Goal: Find specific page/section: Locate a particular part of the current website

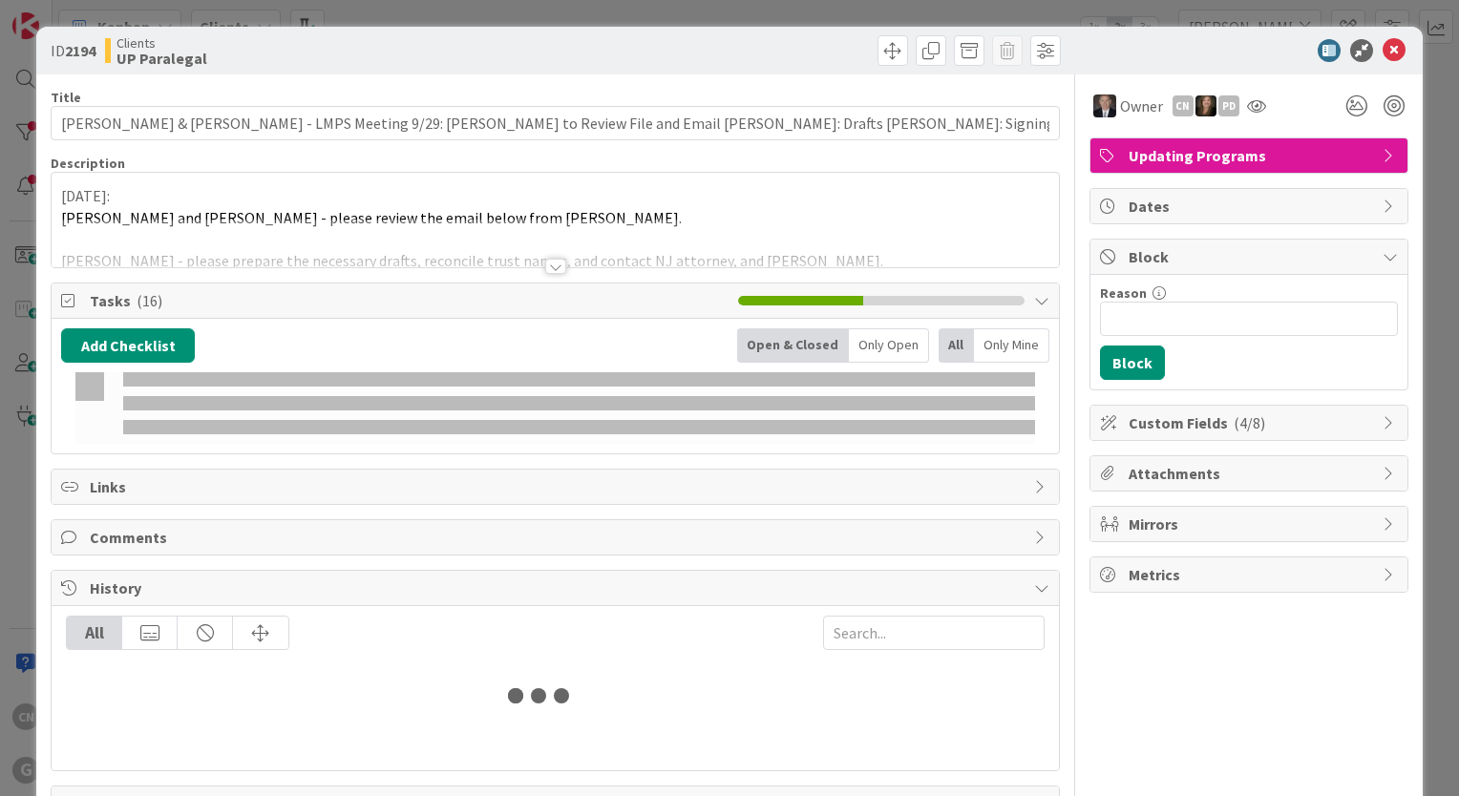
type input "[PERSON_NAME]"
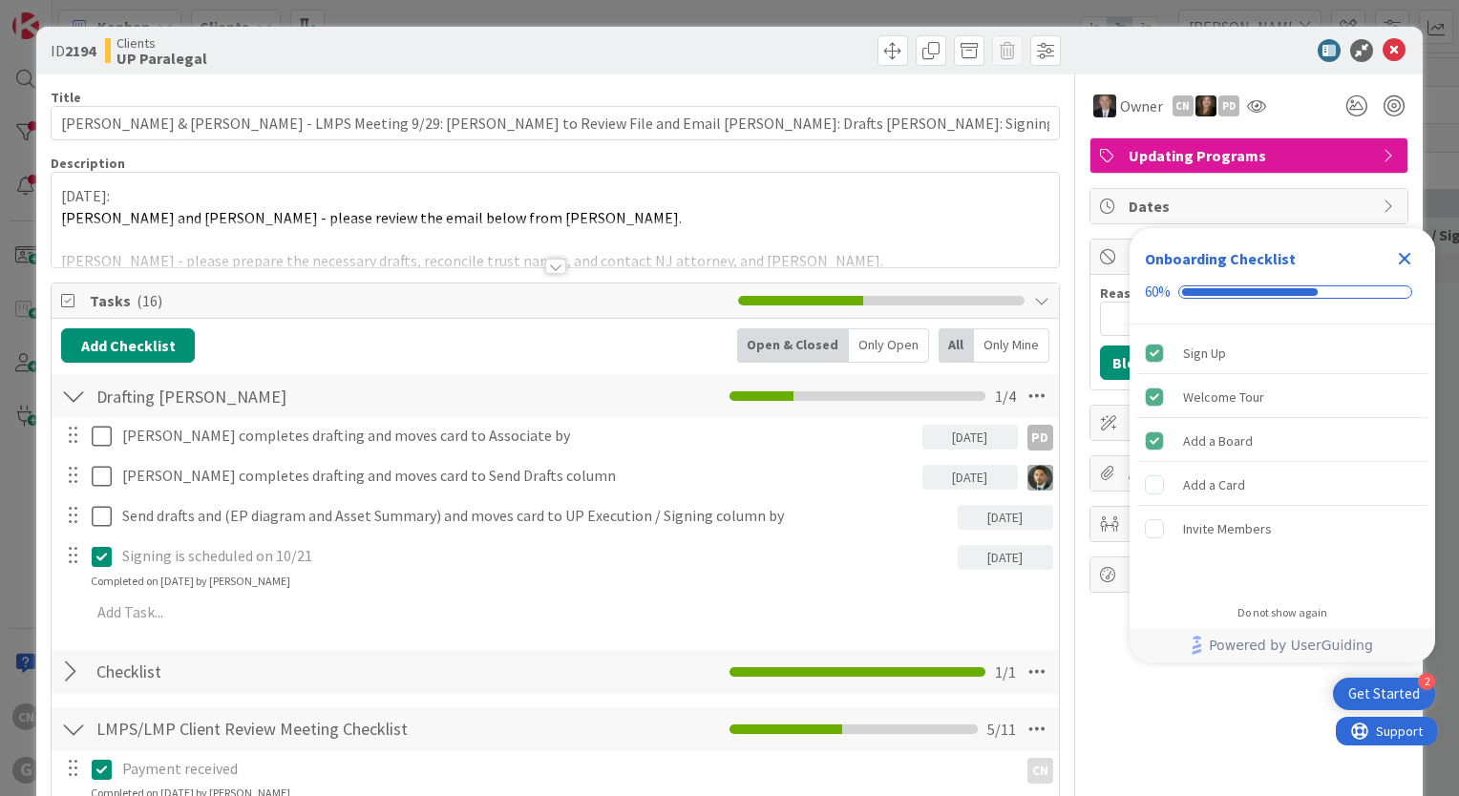
click at [550, 267] on div at bounding box center [555, 266] width 21 height 15
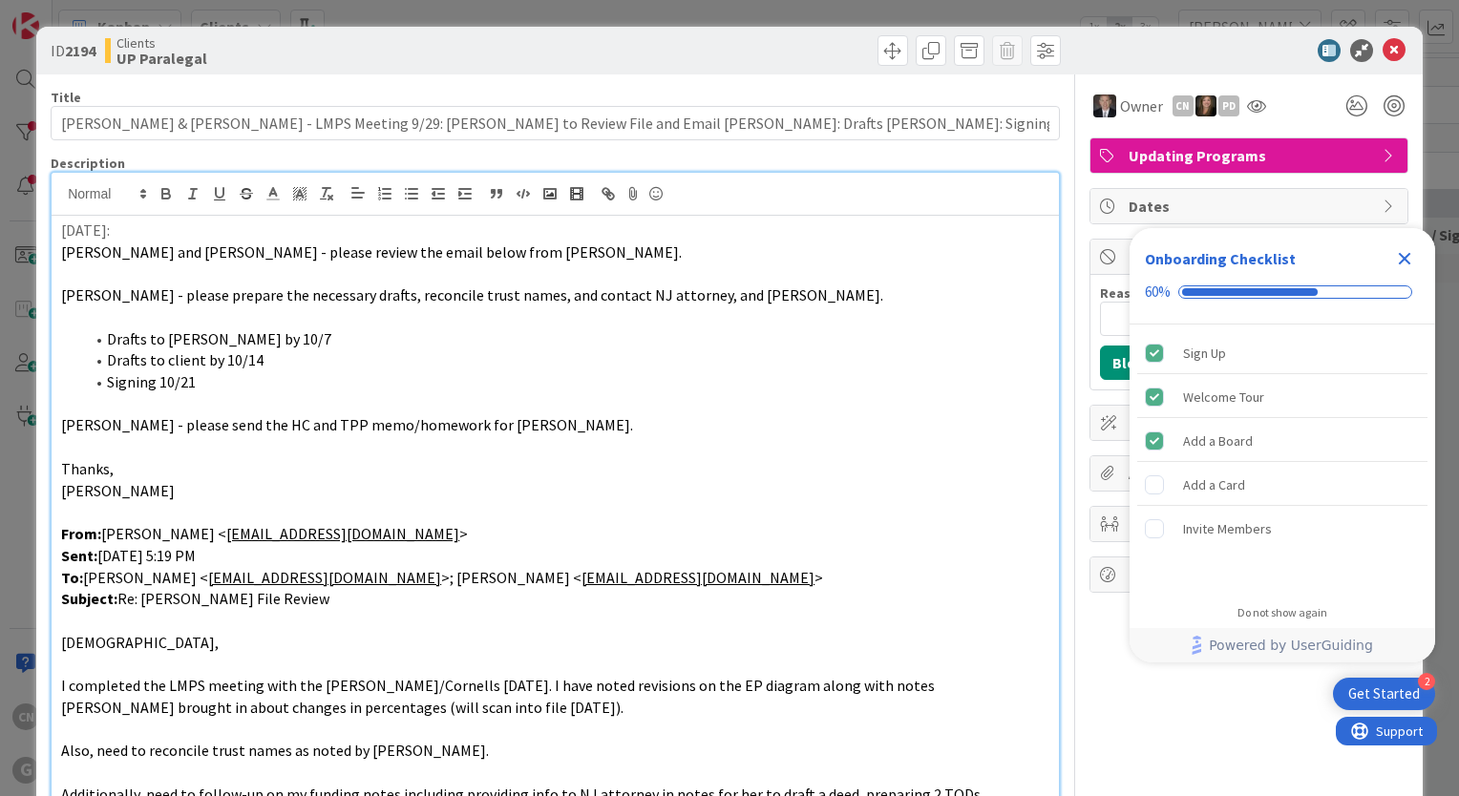
click at [1406, 254] on icon "Close Checklist" at bounding box center [1404, 258] width 23 height 23
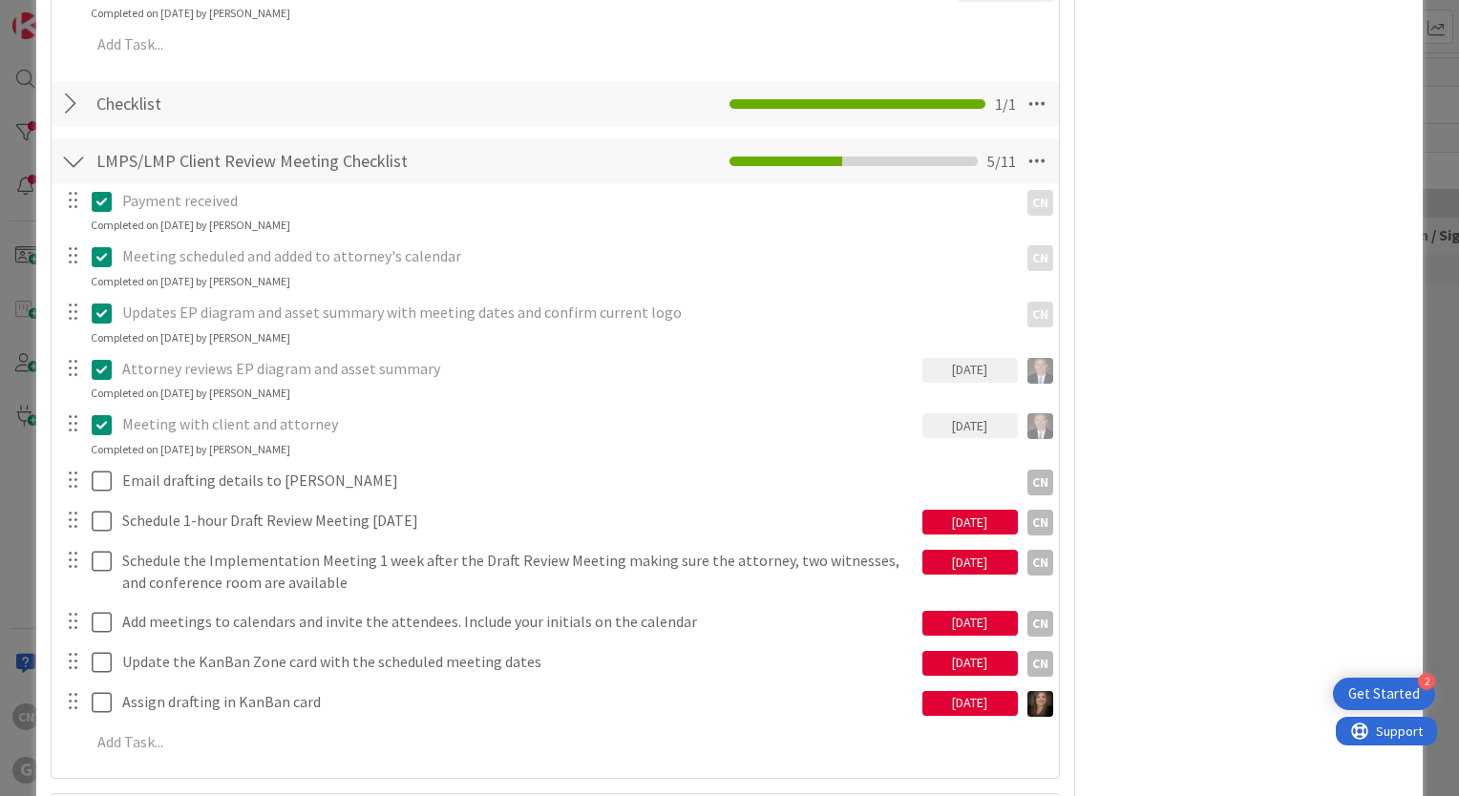
scroll to position [2421, 0]
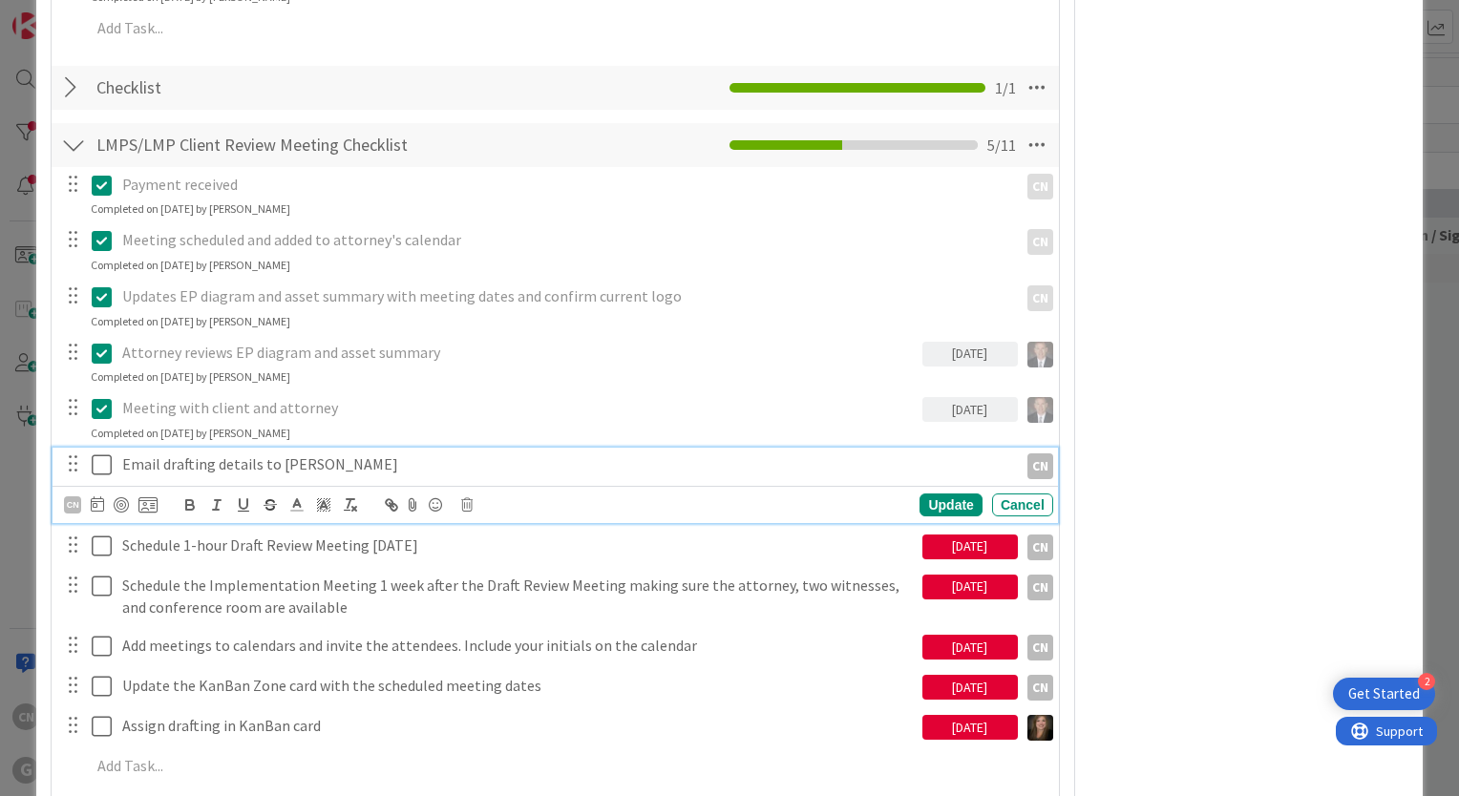
click at [371, 453] on p "Email drafting details to [PERSON_NAME]" at bounding box center [566, 464] width 888 height 22
click at [67, 496] on div "CN" at bounding box center [72, 504] width 17 height 17
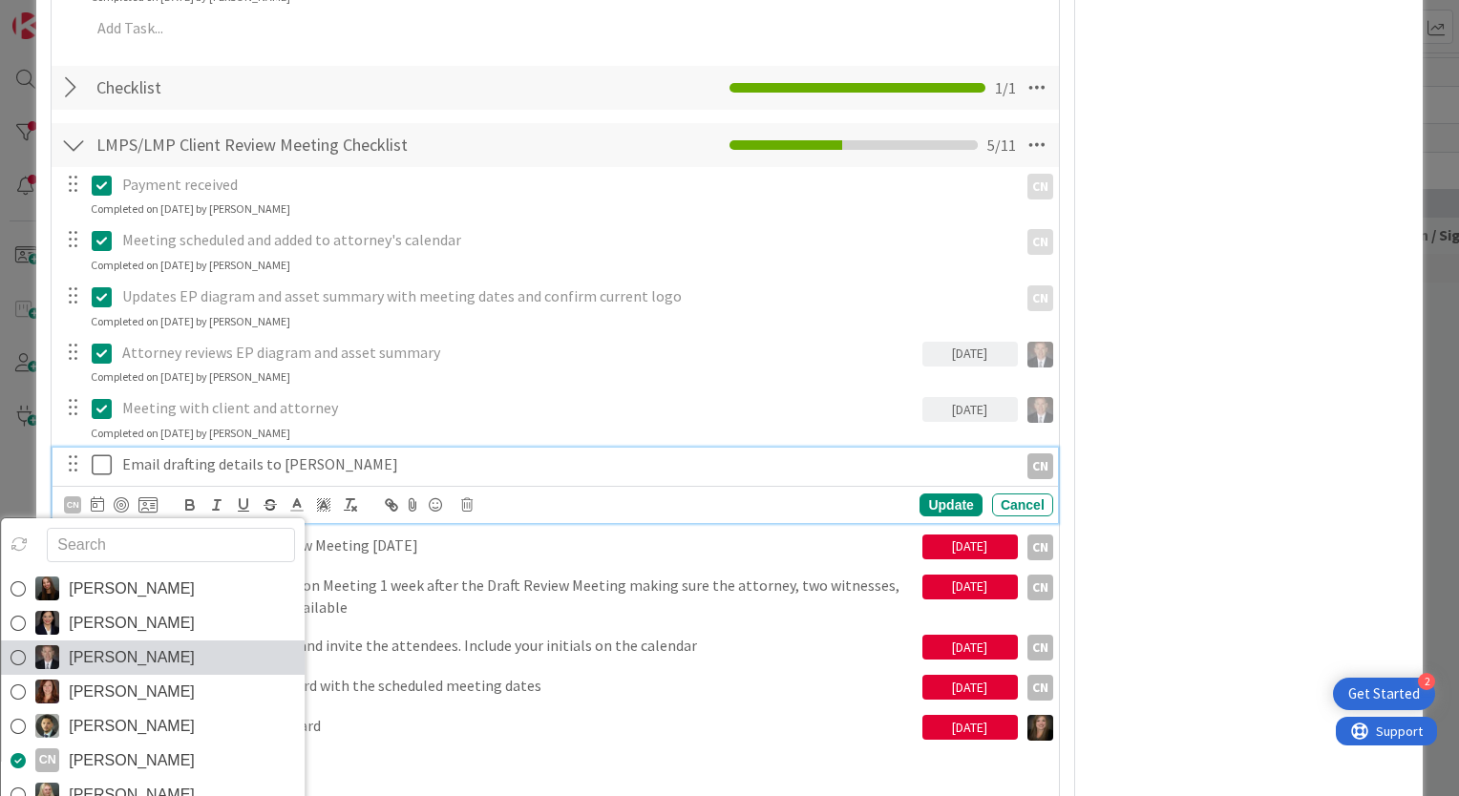
click at [82, 643] on span "[PERSON_NAME]" at bounding box center [132, 657] width 126 height 29
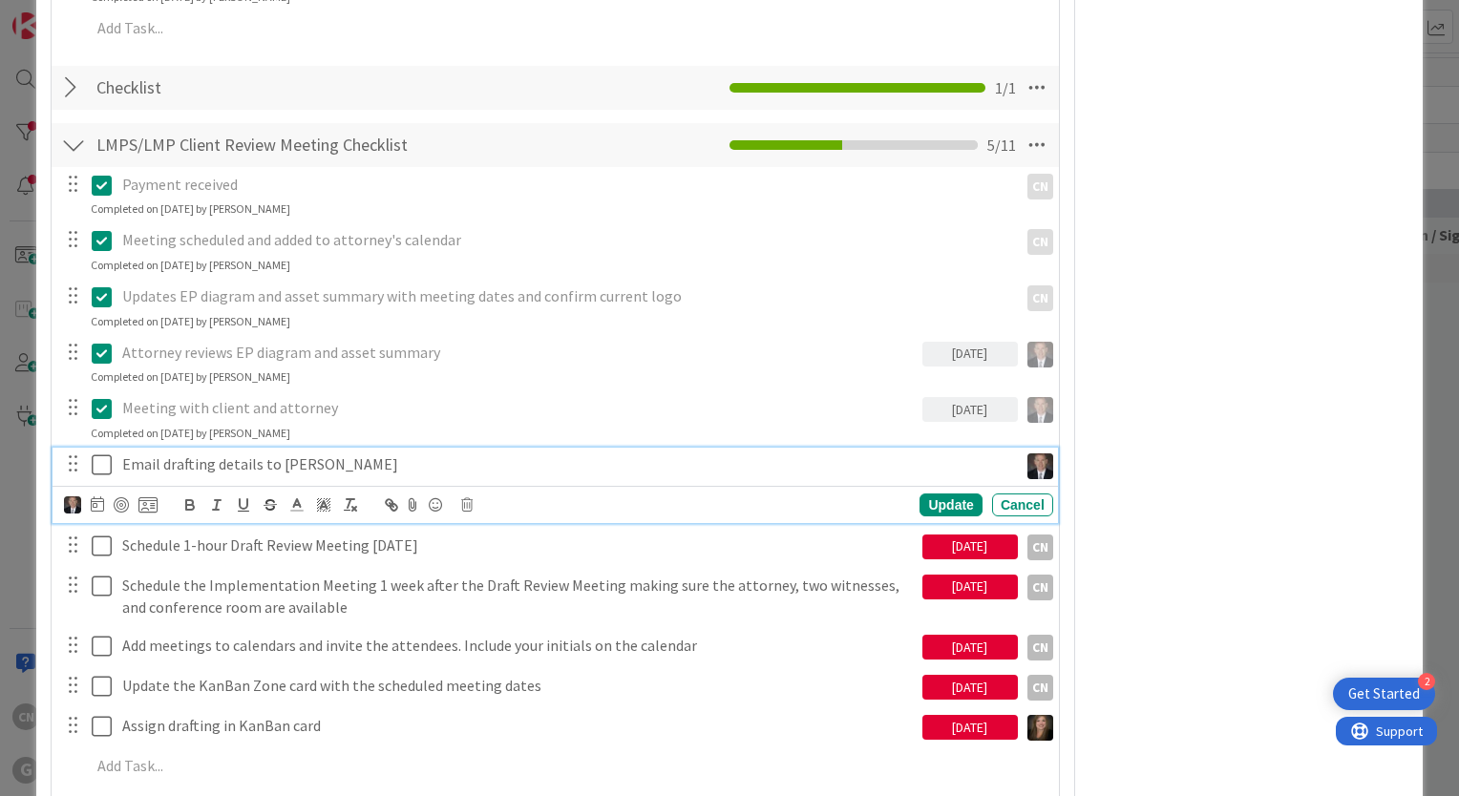
click at [99, 453] on icon at bounding box center [102, 464] width 20 height 23
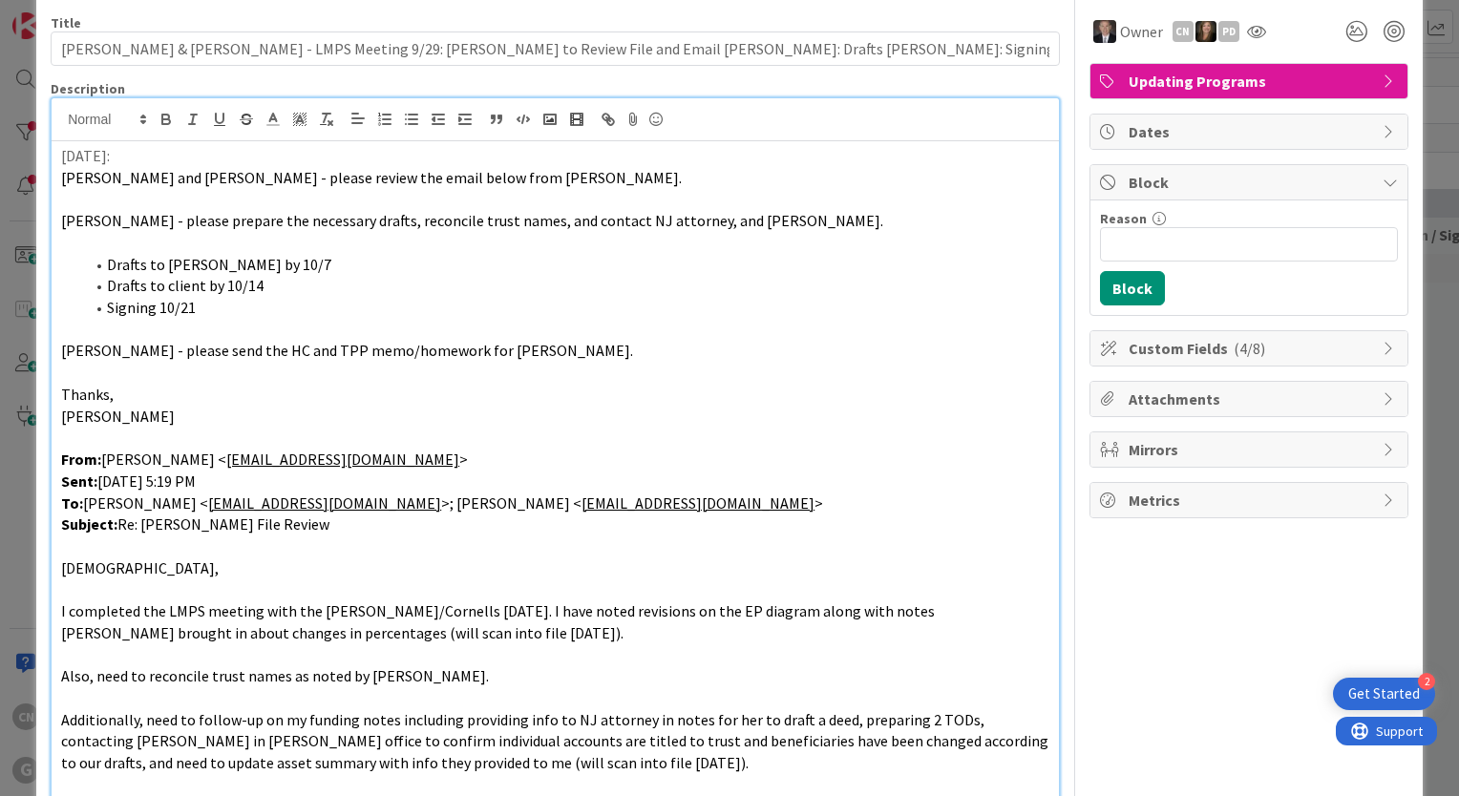
scroll to position [0, 0]
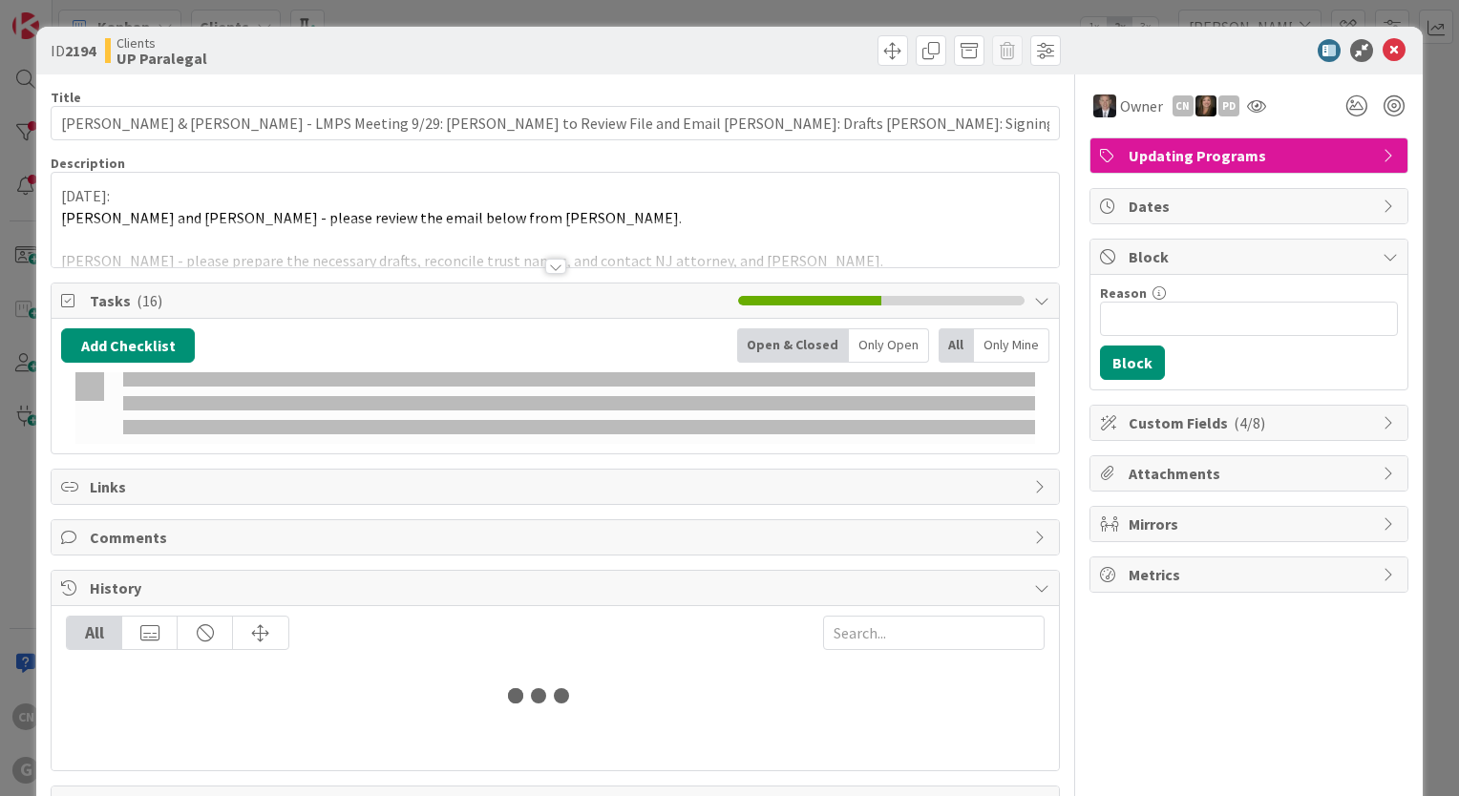
type input "[PERSON_NAME]"
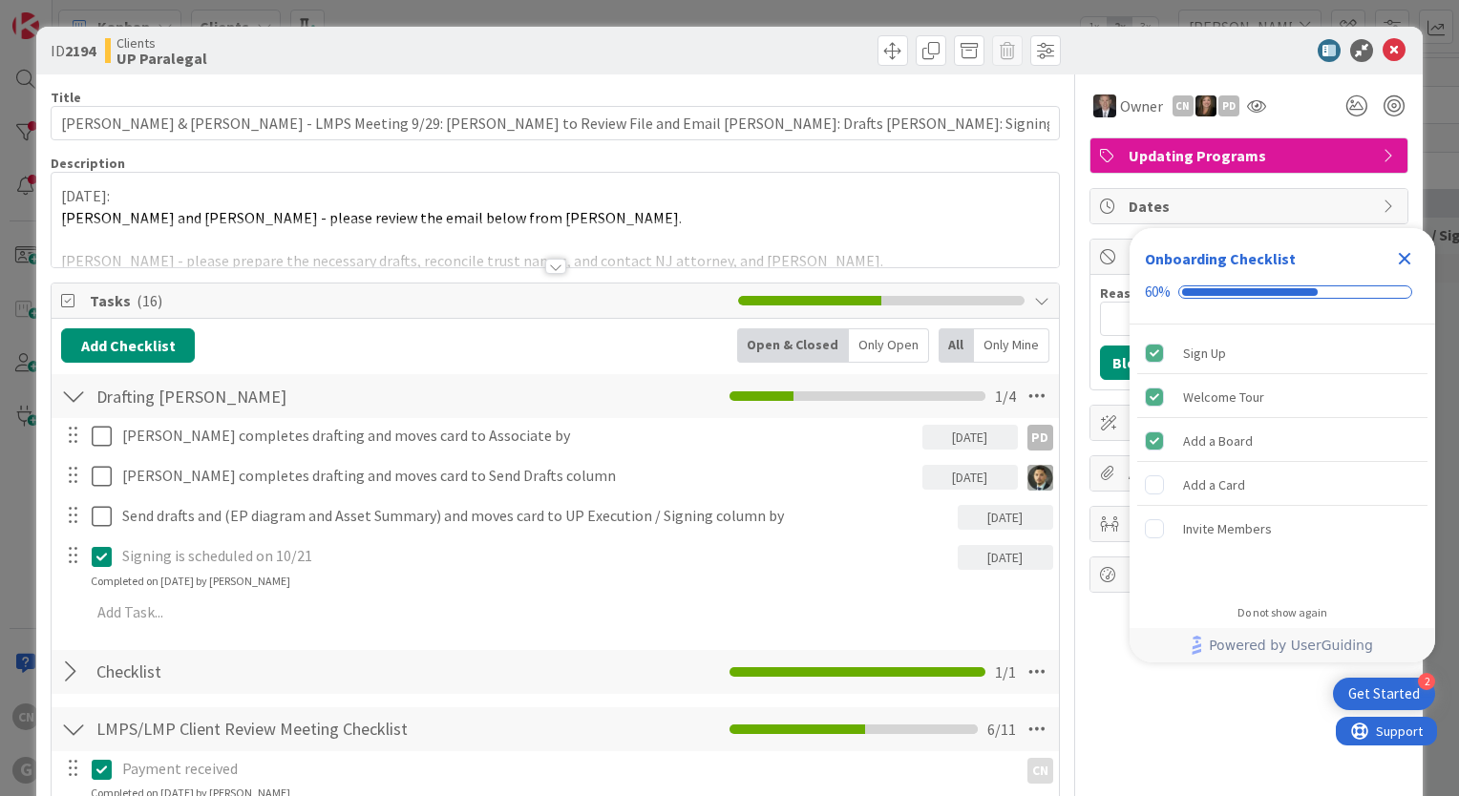
click at [1407, 258] on icon "Close Checklist" at bounding box center [1405, 259] width 12 height 12
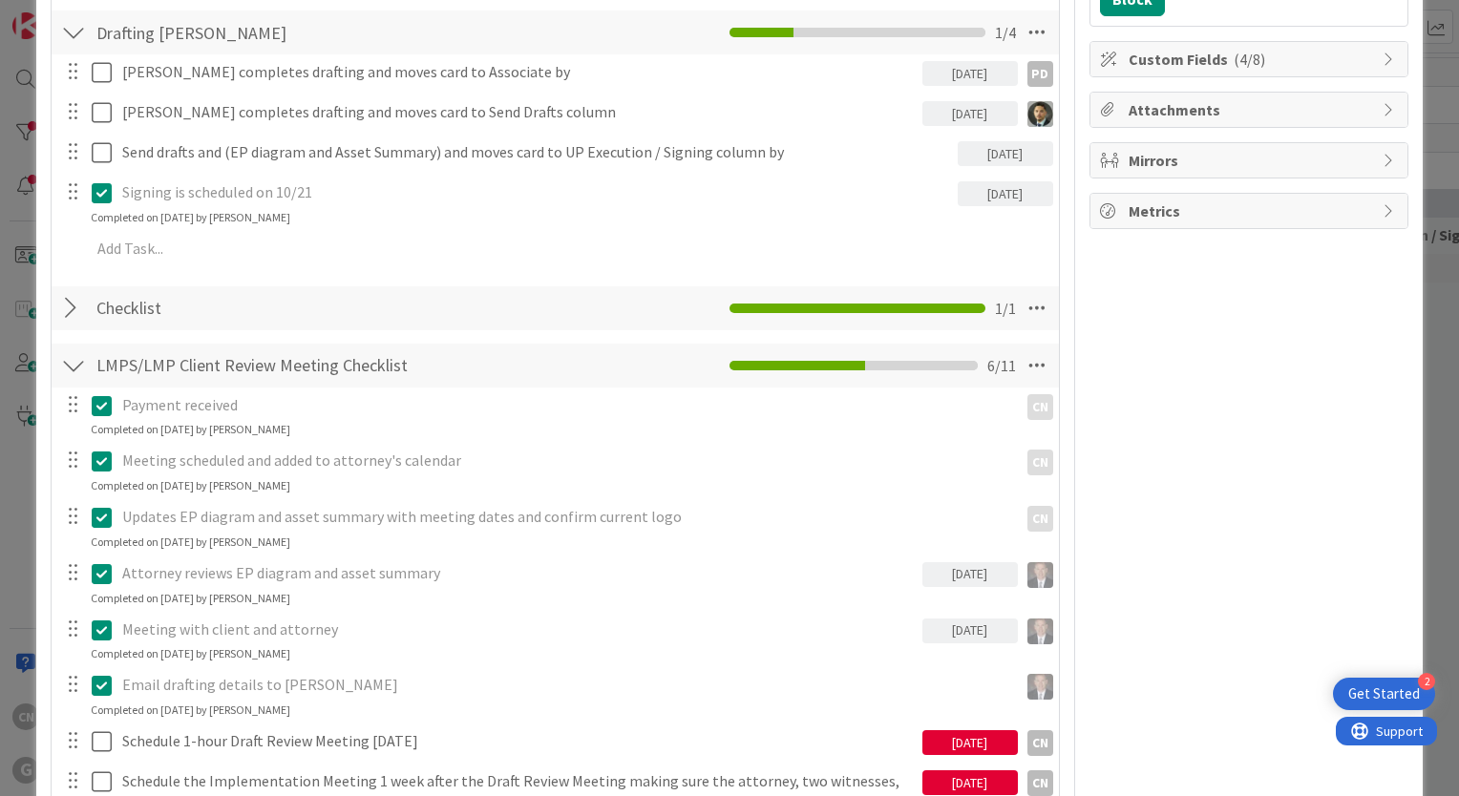
scroll to position [397, 0]
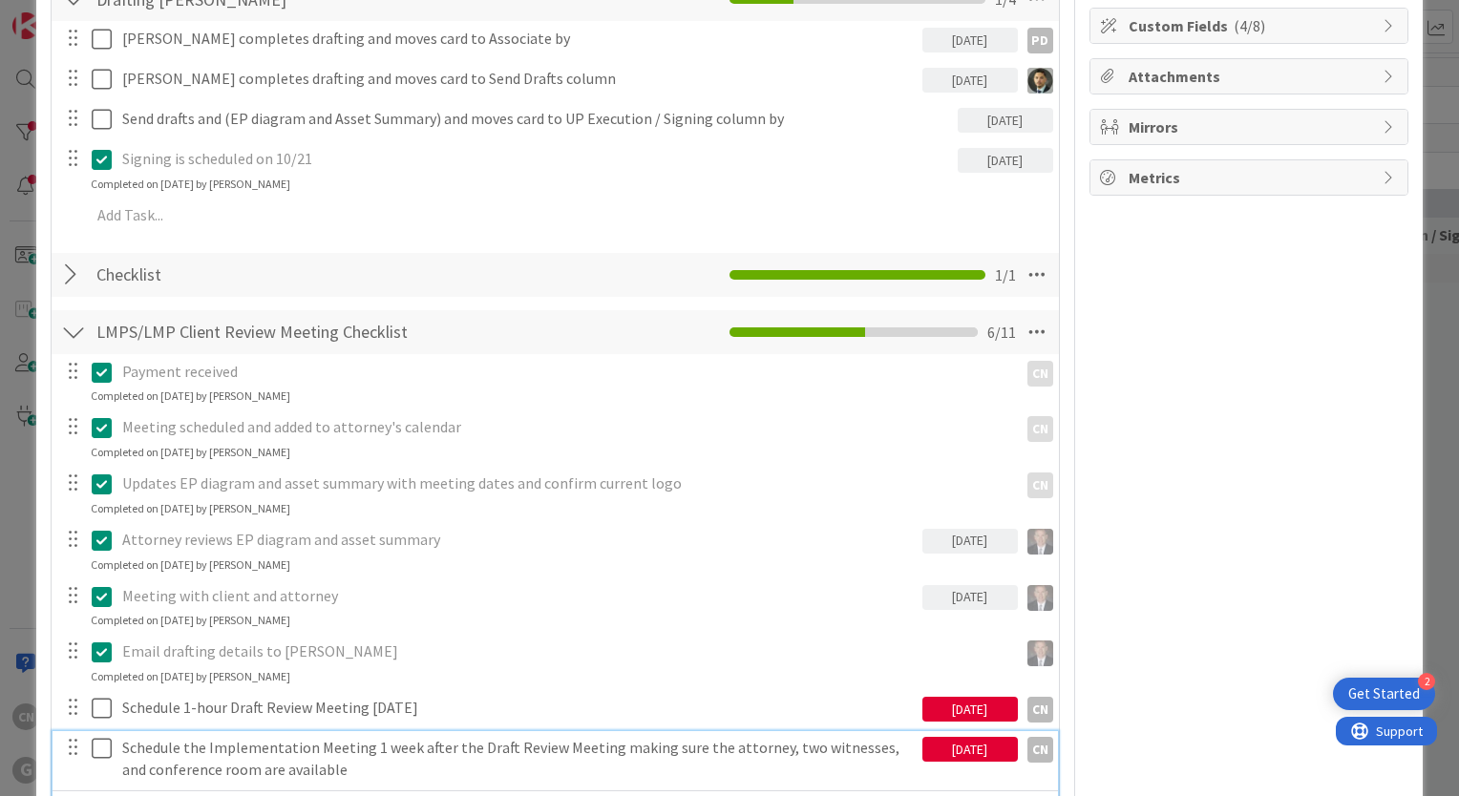
click at [101, 751] on icon at bounding box center [102, 748] width 20 height 23
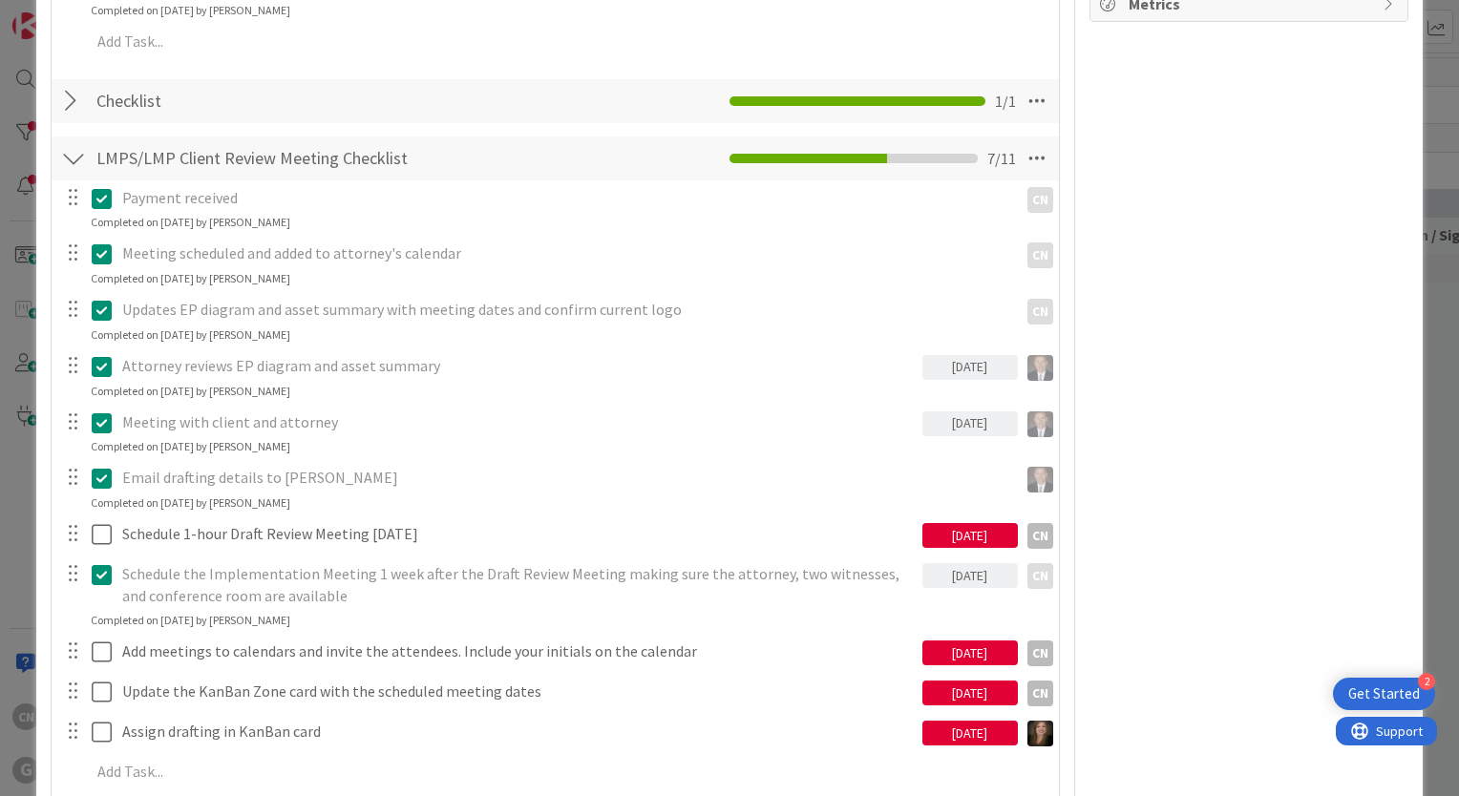
scroll to position [569, 0]
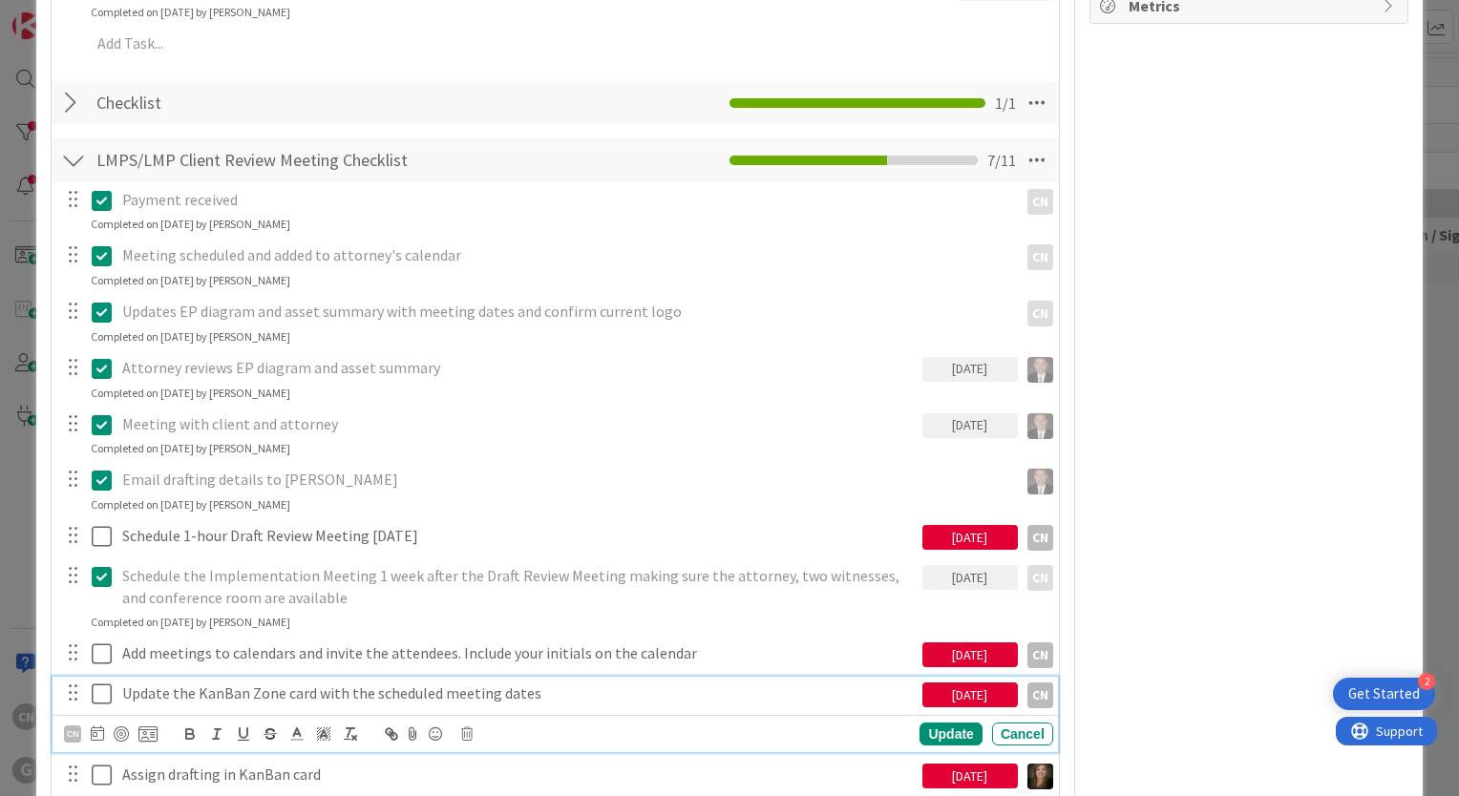
click at [99, 690] on icon at bounding box center [102, 694] width 20 height 23
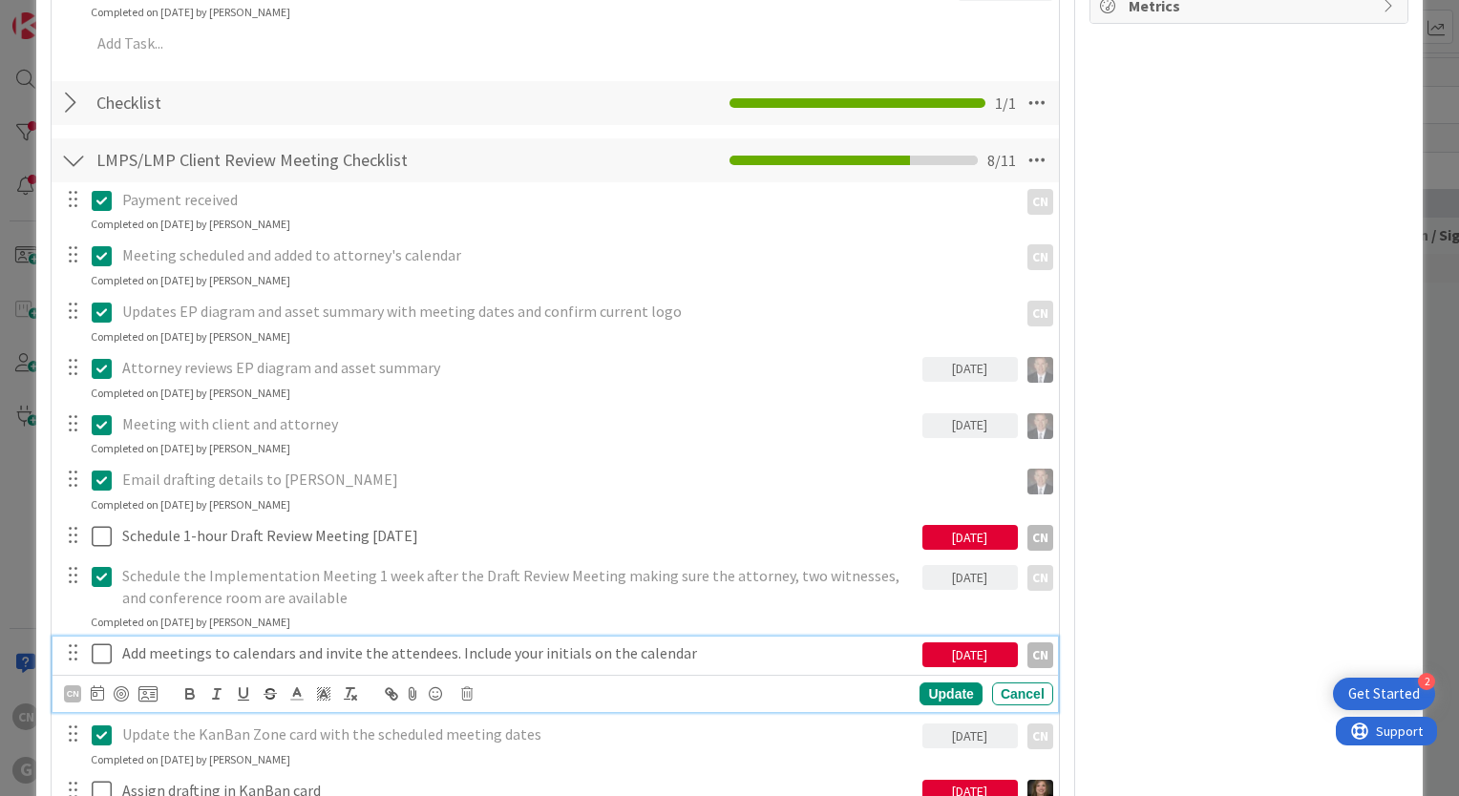
click at [104, 645] on icon at bounding box center [102, 653] width 20 height 23
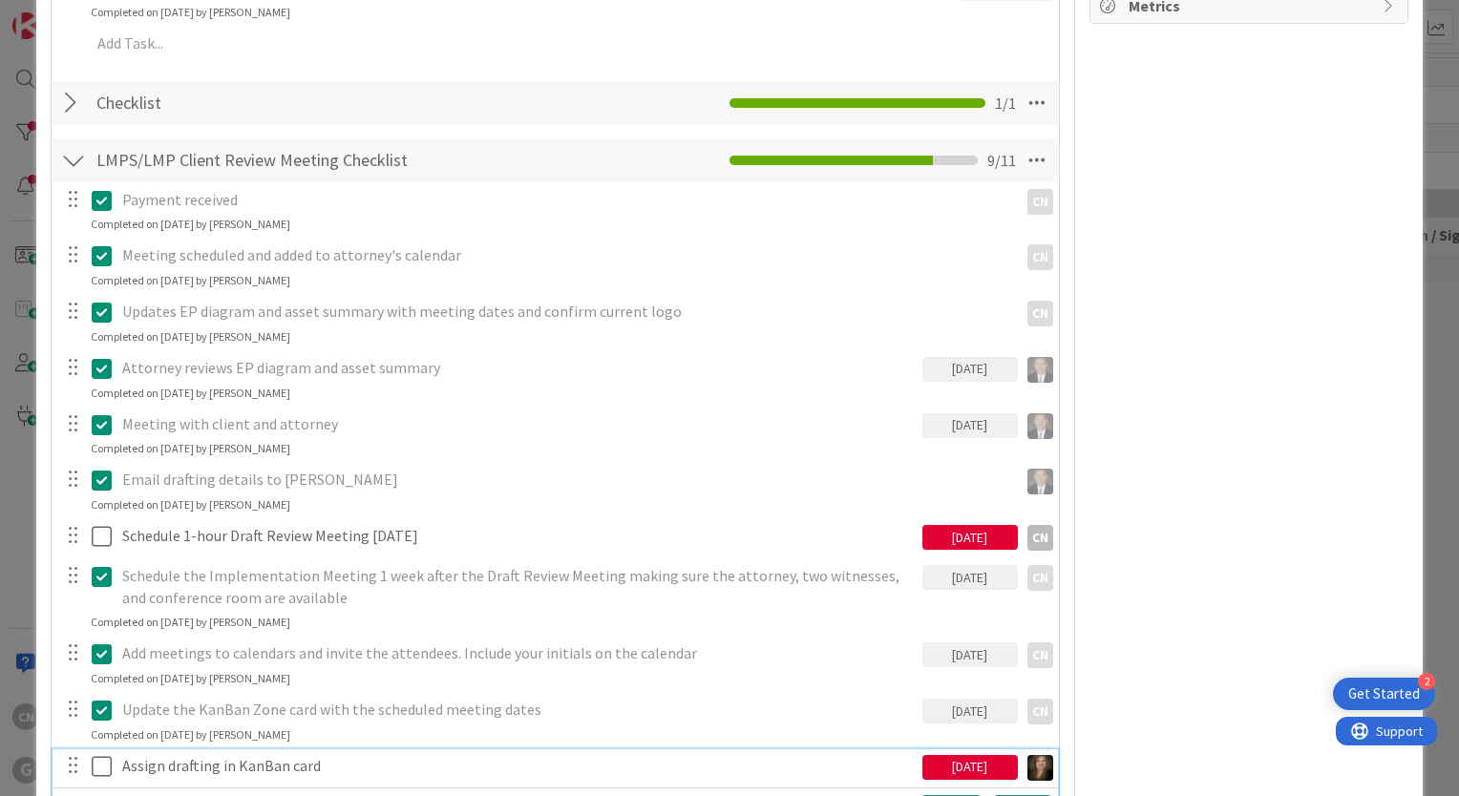
click at [95, 761] on icon at bounding box center [102, 766] width 20 height 23
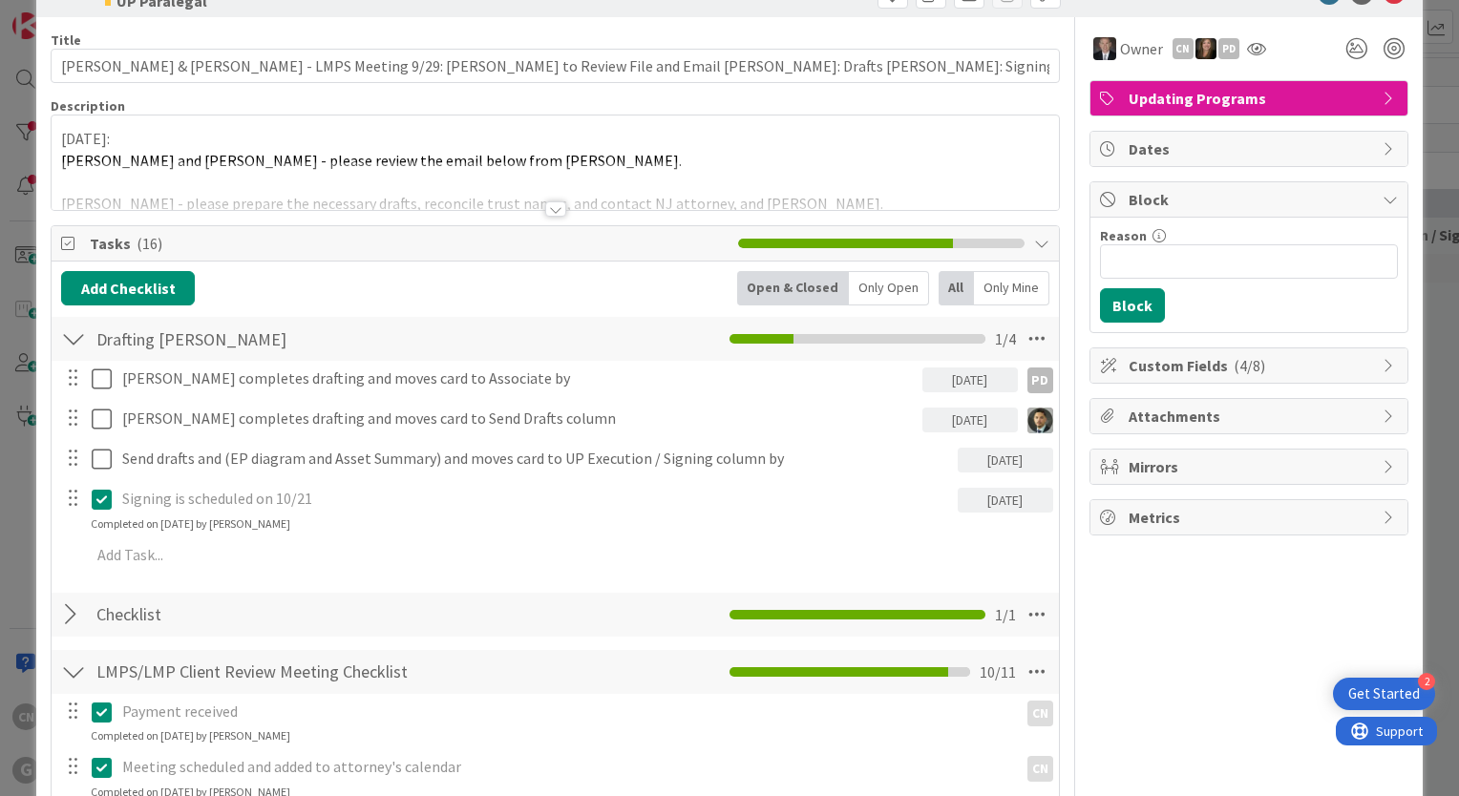
scroll to position [0, 0]
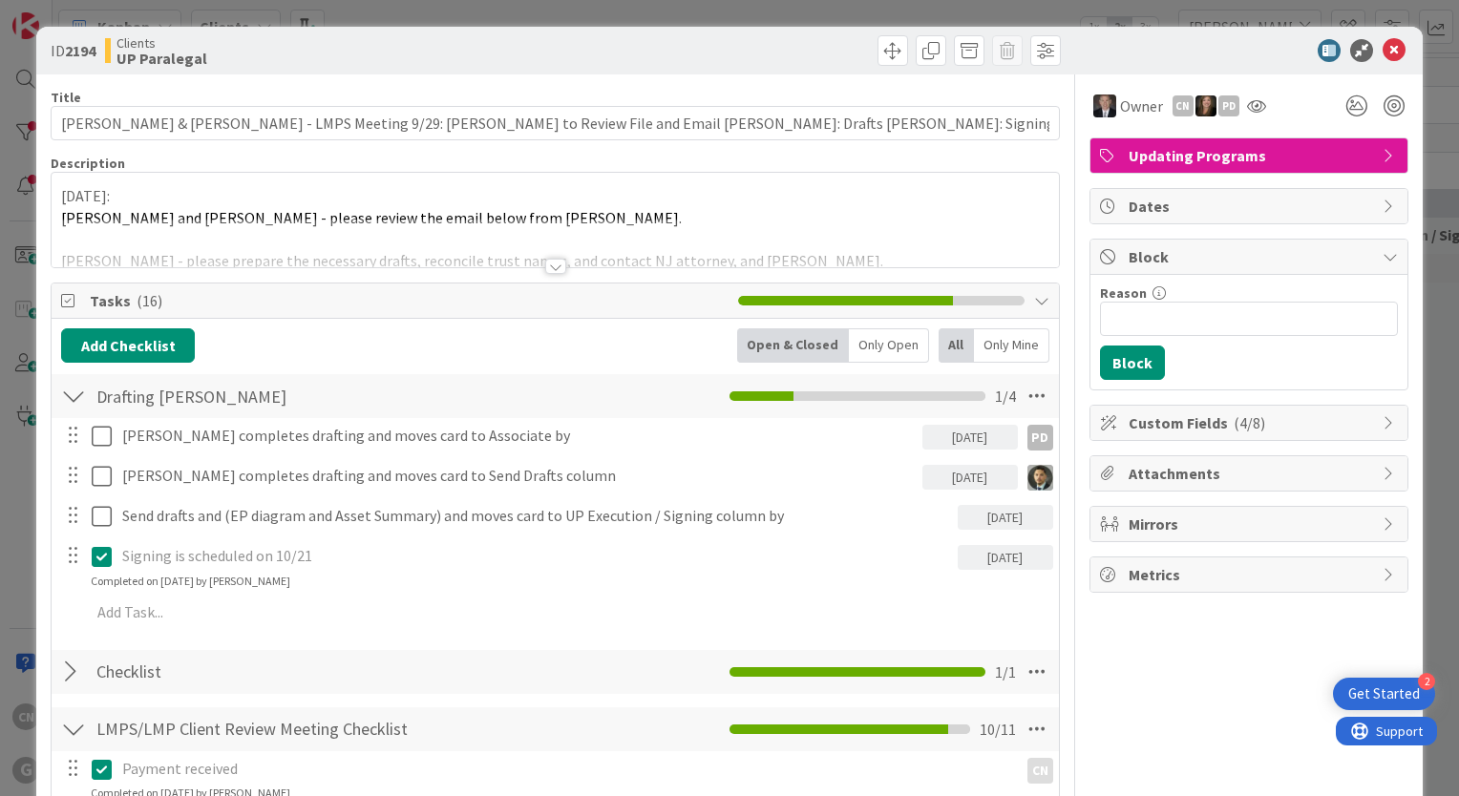
click at [546, 269] on div at bounding box center [555, 266] width 21 height 15
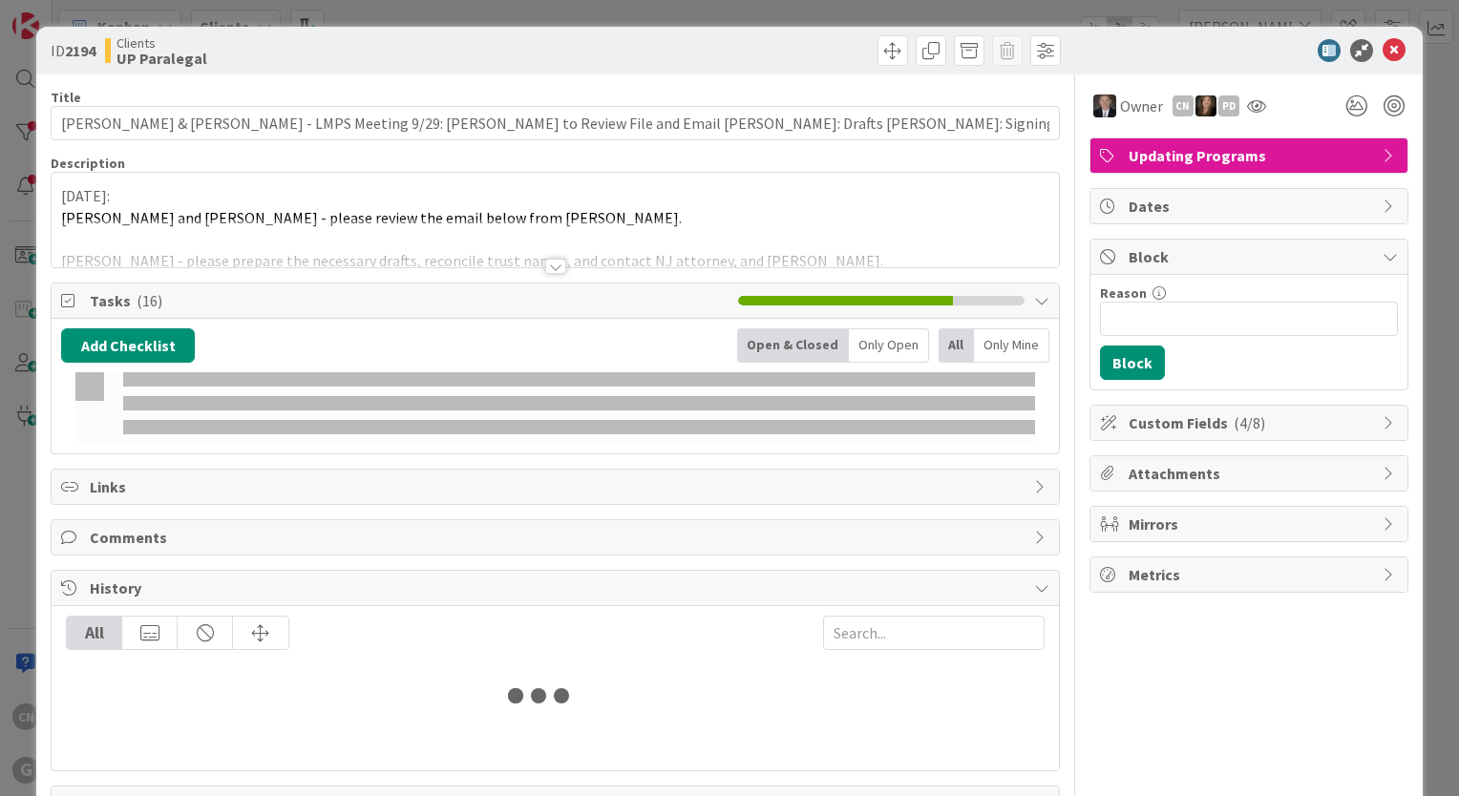
type input "[PERSON_NAME]"
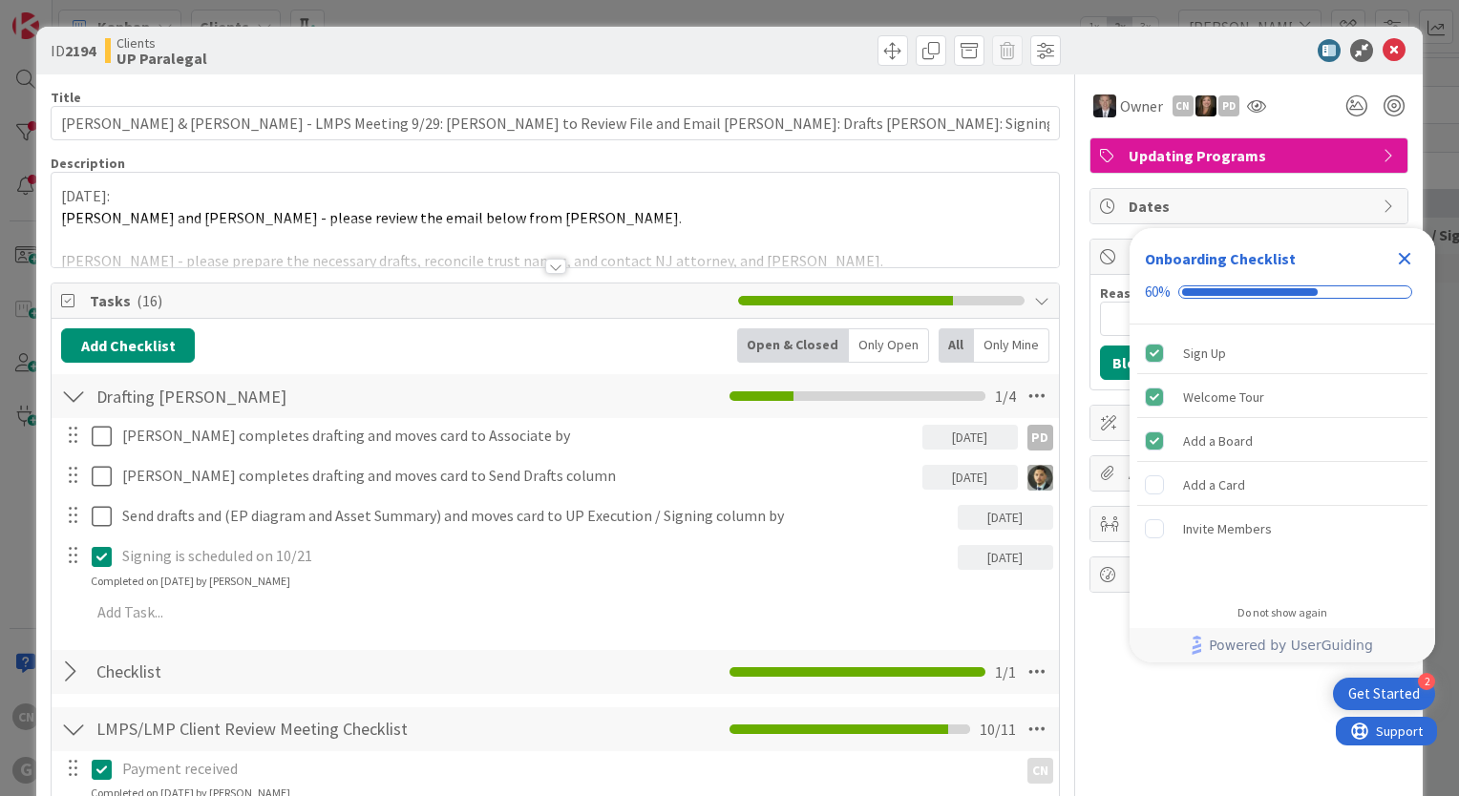
click at [1399, 246] on div "Close Checklist" at bounding box center [1404, 258] width 31 height 31
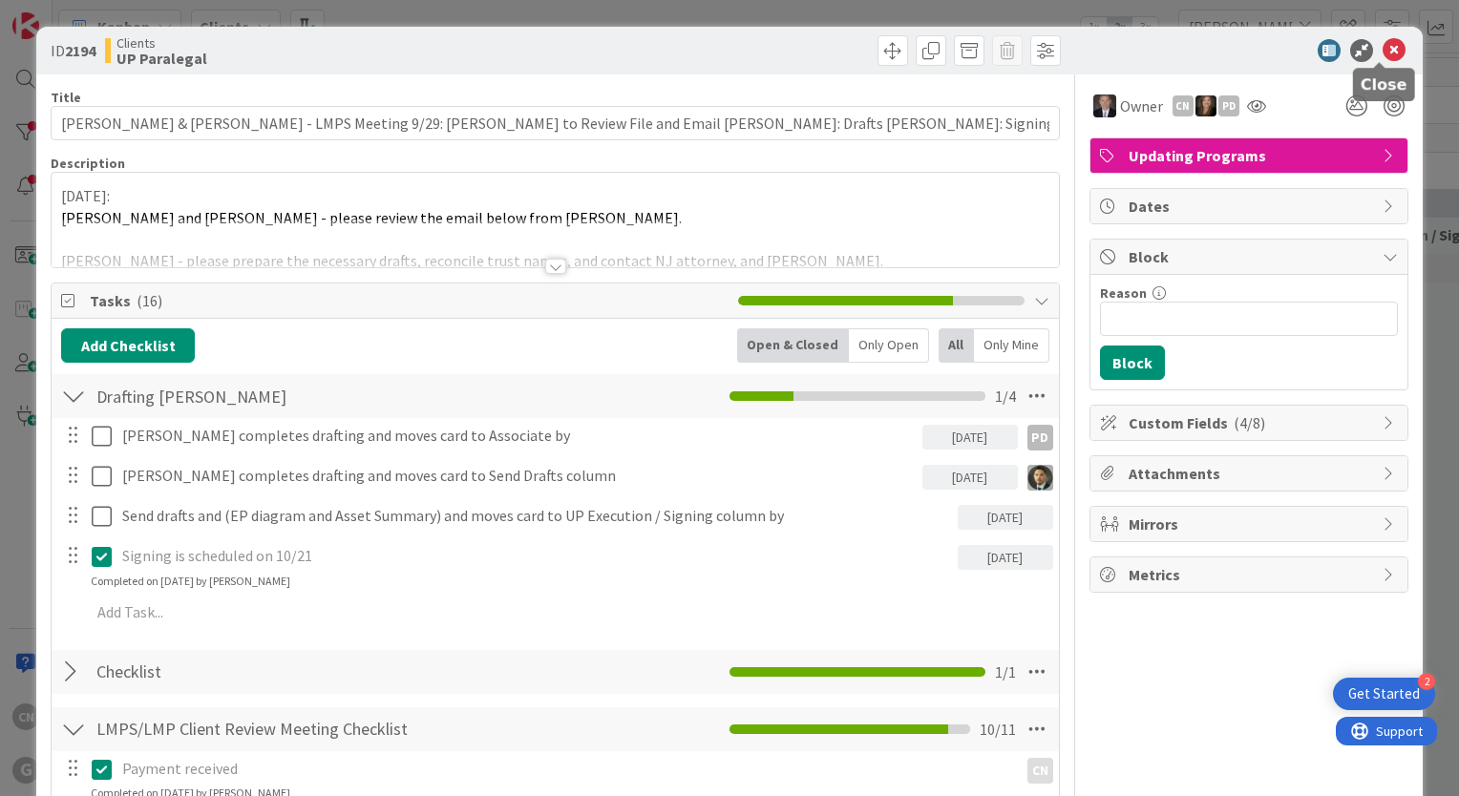
click at [1382, 54] on icon at bounding box center [1393, 50] width 23 height 23
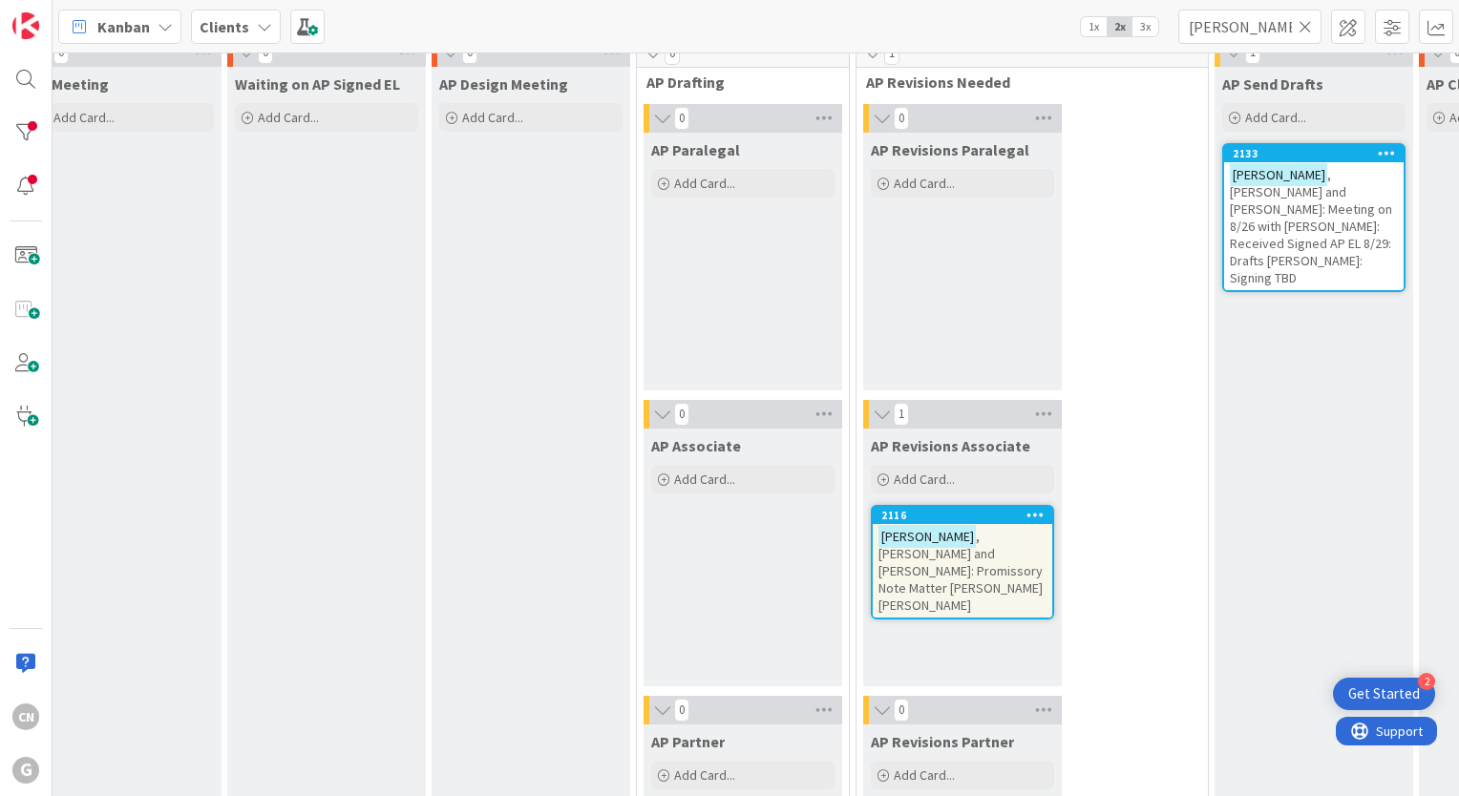
scroll to position [1487, 263]
